Goal: Browse casually: Explore the website without a specific task or goal

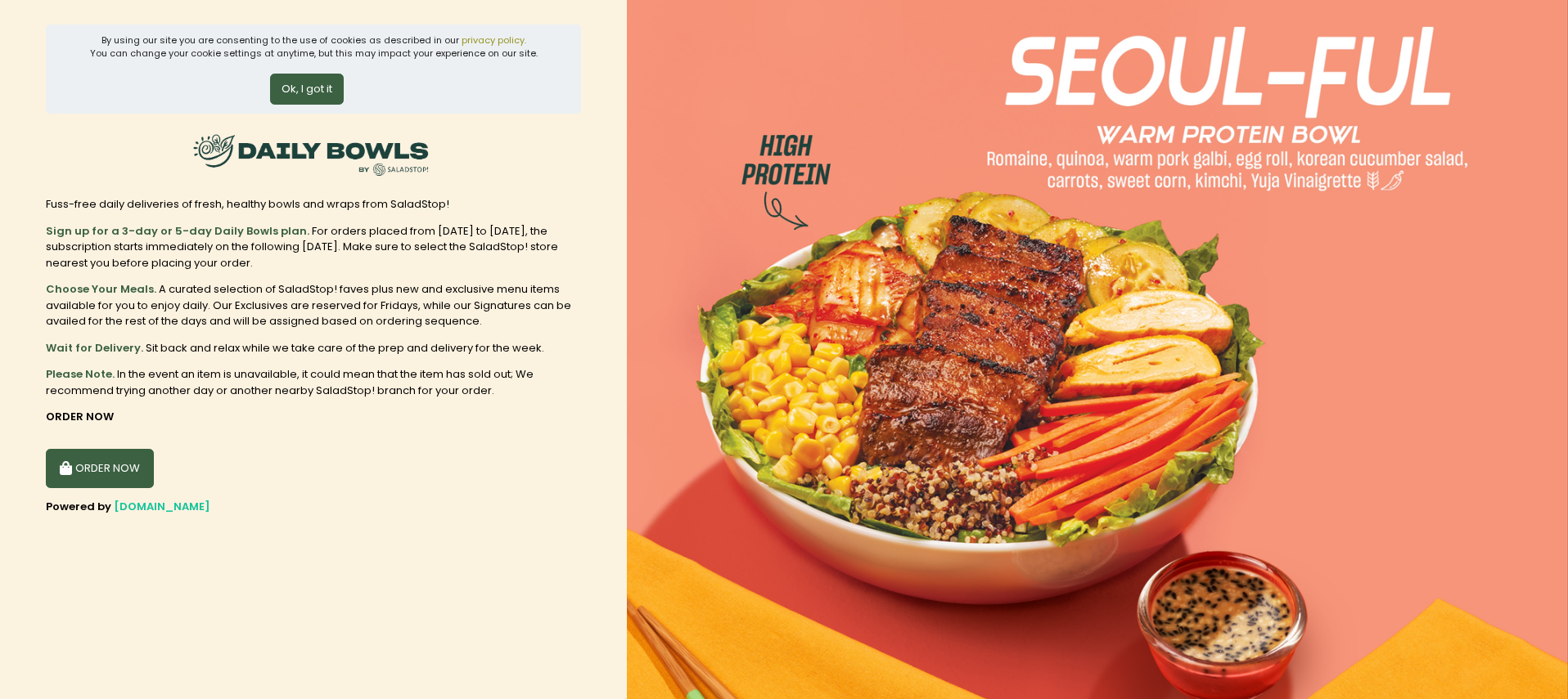
drag, startPoint x: 317, startPoint y: 93, endPoint x: 340, endPoint y: 338, distance: 246.1
click at [339, 334] on section "By using our site you are consenting to the use of cookies as described in our …" at bounding box center [313, 349] width 627 height 699
click at [320, 330] on div "Sign up for a 3-day or 5-day Daily Bowls plan. For orders placed from Monday to…" at bounding box center [314, 312] width 536 height 176
click at [303, 90] on button "Ok, I got it" at bounding box center [306, 89] width 74 height 32
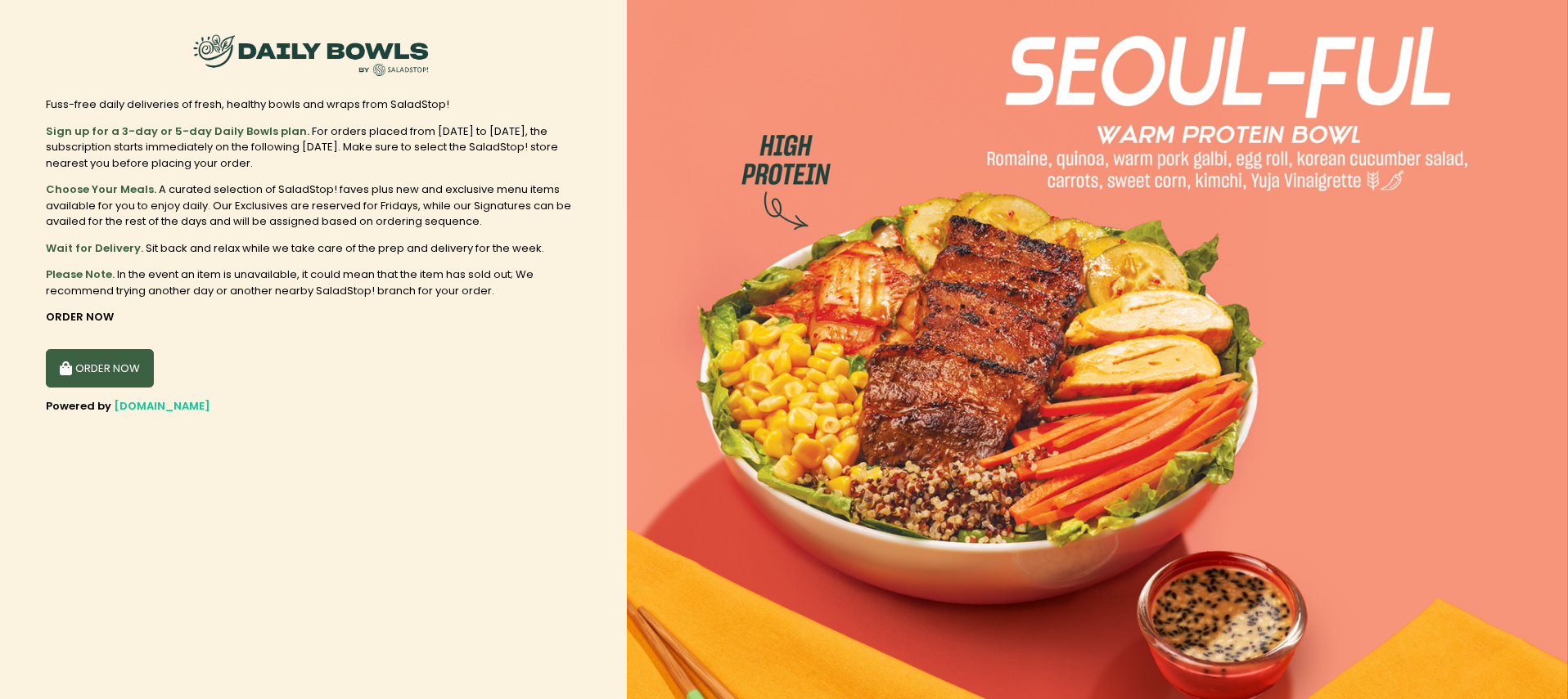
click at [404, 309] on div "ORDER NOW" at bounding box center [314, 317] width 536 height 16
click at [439, 319] on div "ORDER NOW" at bounding box center [314, 317] width 536 height 16
